Goal: Navigation & Orientation: Find specific page/section

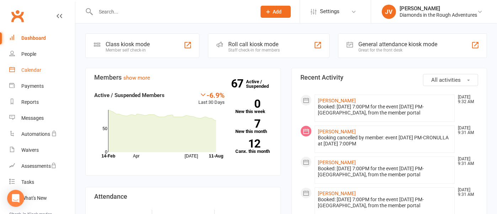
click at [31, 68] on div "Calendar" at bounding box center [31, 70] width 20 height 6
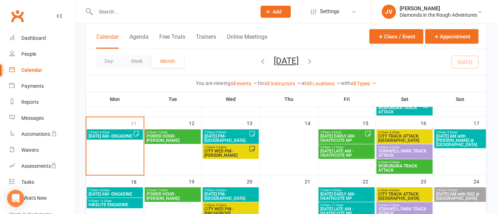
scroll to position [178, 0]
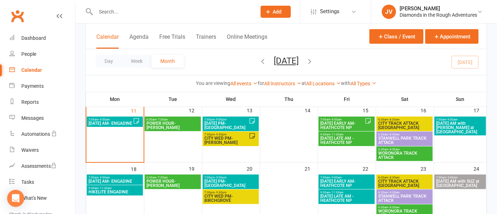
click at [243, 181] on span "[DATE] PM-[GEOGRAPHIC_DATA]" at bounding box center [230, 183] width 53 height 9
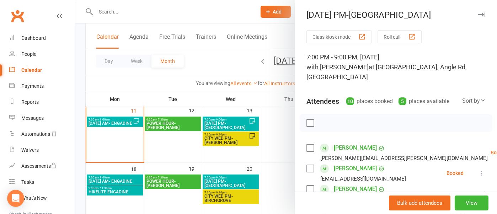
drag, startPoint x: 472, startPoint y: 13, endPoint x: 437, endPoint y: 27, distance: 37.7
click at [478, 13] on icon "button" at bounding box center [481, 14] width 7 height 4
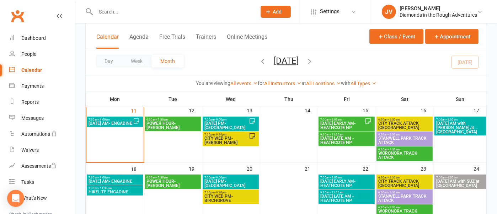
click at [398, 138] on span "STANWELL PARK TRACK ATTACK" at bounding box center [404, 140] width 53 height 9
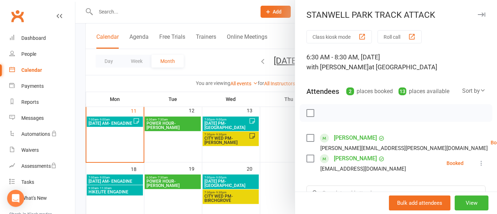
click at [478, 16] on icon "button" at bounding box center [481, 14] width 7 height 4
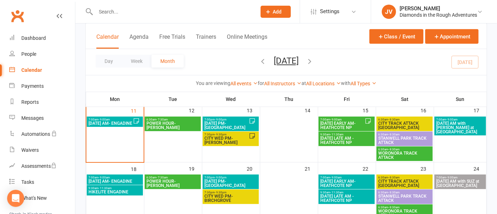
click at [96, 124] on span "[DATE] AM- ENGADINE" at bounding box center [110, 123] width 45 height 4
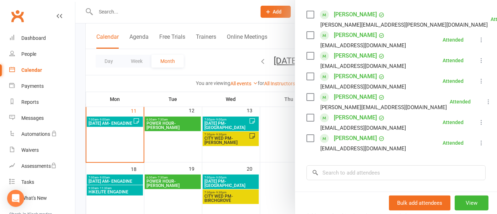
scroll to position [0, 0]
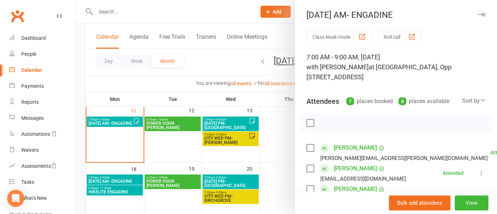
click at [478, 12] on icon "button" at bounding box center [481, 14] width 7 height 4
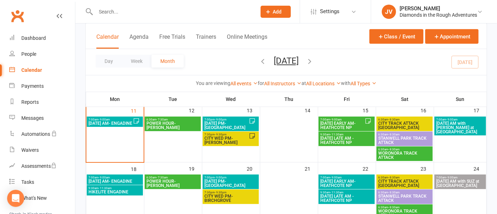
click at [160, 128] on span "POWER HOUR-[PERSON_NAME]" at bounding box center [172, 125] width 53 height 9
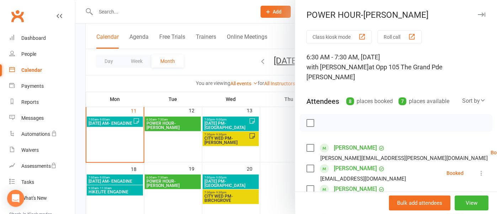
drag, startPoint x: 465, startPoint y: 14, endPoint x: 453, endPoint y: 18, distance: 13.6
click at [464, 13] on div "POWER HOUR-[PERSON_NAME] Class kiosk mode Roll call 6:30 AM - 7:30 AM, [DATE] w…" at bounding box center [396, 107] width 202 height 214
drag, startPoint x: 468, startPoint y: 13, endPoint x: 452, endPoint y: 20, distance: 17.7
click at [478, 13] on icon "button" at bounding box center [481, 14] width 7 height 4
